Goal: Find specific page/section: Find specific page/section

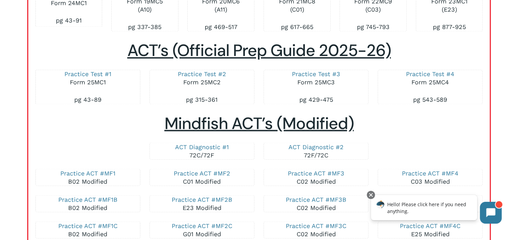
scroll to position [1186, 0]
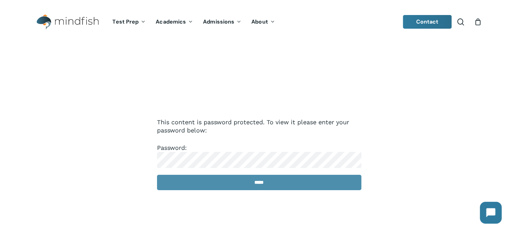
click at [240, 180] on input "*****" at bounding box center [259, 181] width 204 height 15
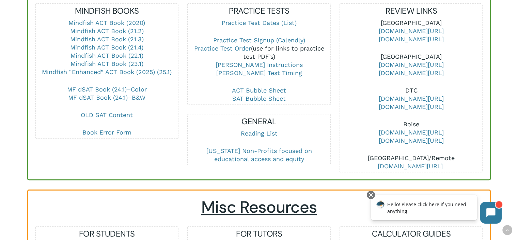
scroll to position [281, 0]
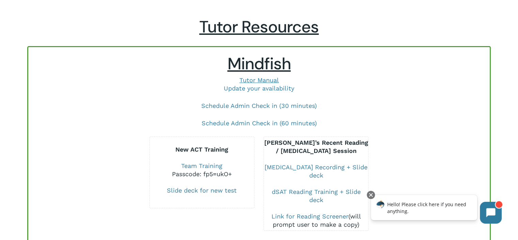
scroll to position [0, 0]
